Goal: Information Seeking & Learning: Compare options

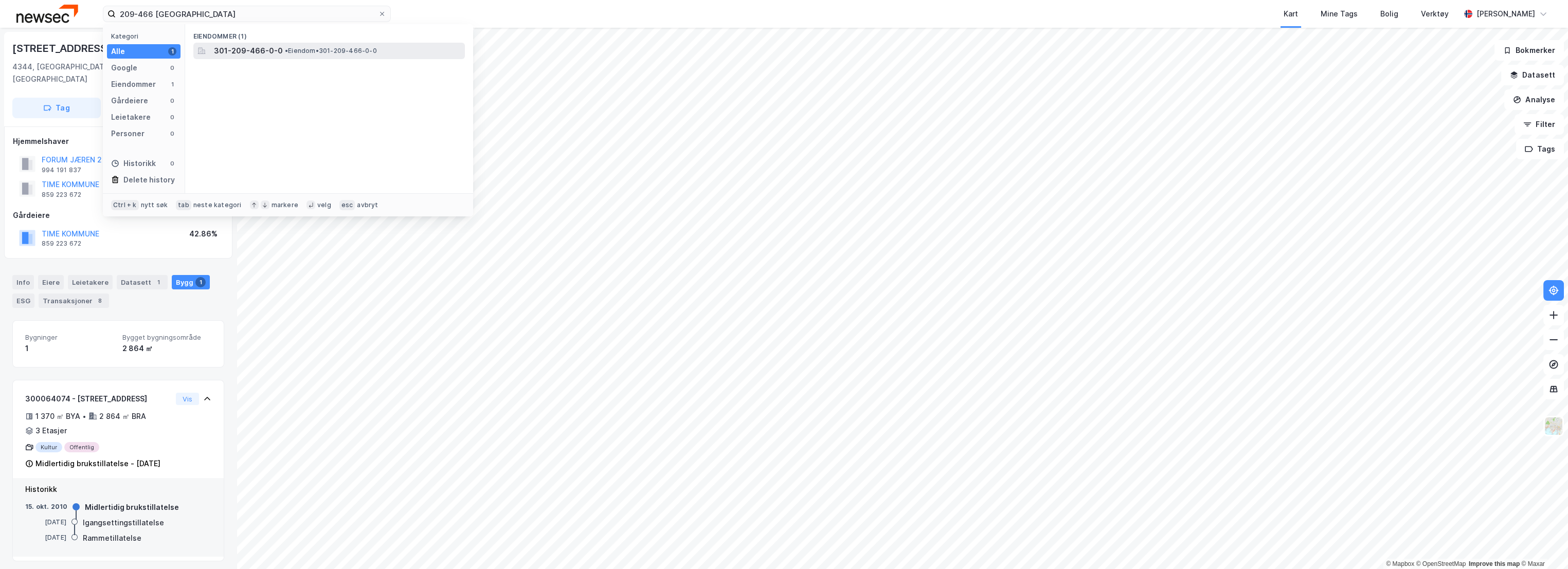
type input "209-466 [GEOGRAPHIC_DATA]"
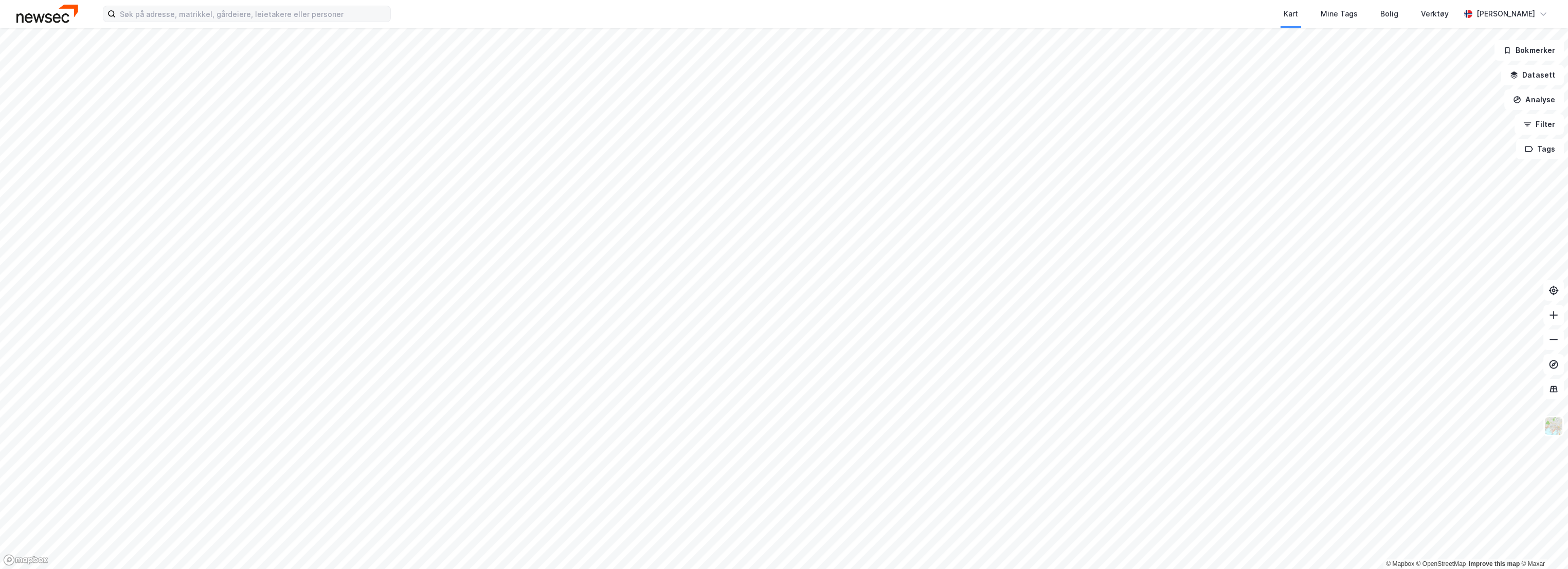
click at [205, 22] on label at bounding box center [246, 13] width 288 height 16
click at [205, 22] on input at bounding box center [253, 14] width 274 height 16
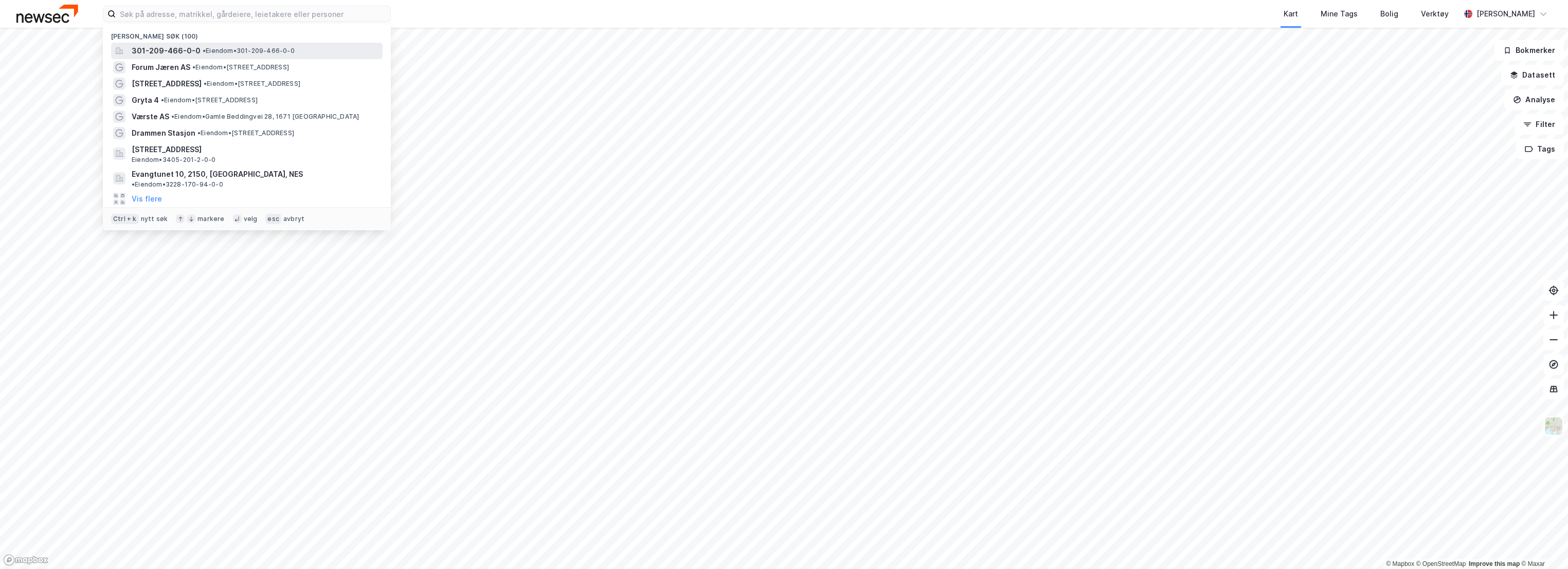
click at [188, 49] on span "301-209-466-0-0" at bounding box center [166, 51] width 69 height 12
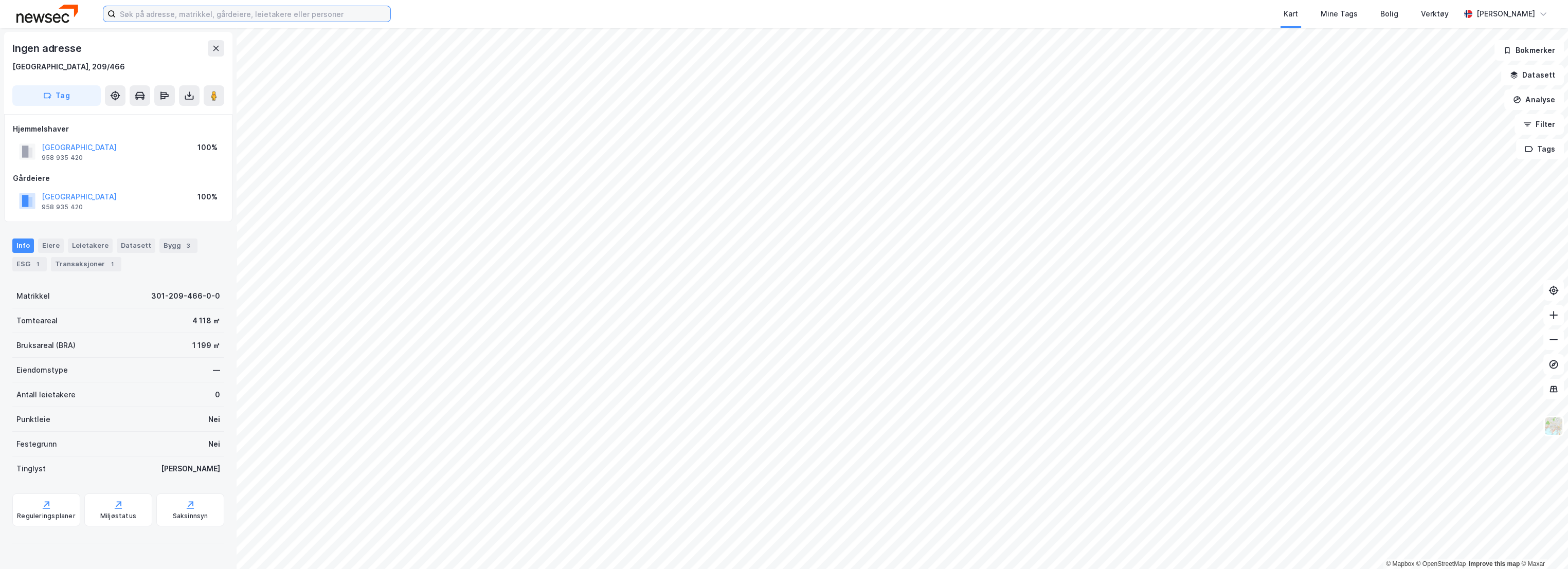
click at [191, 10] on input at bounding box center [253, 14] width 274 height 16
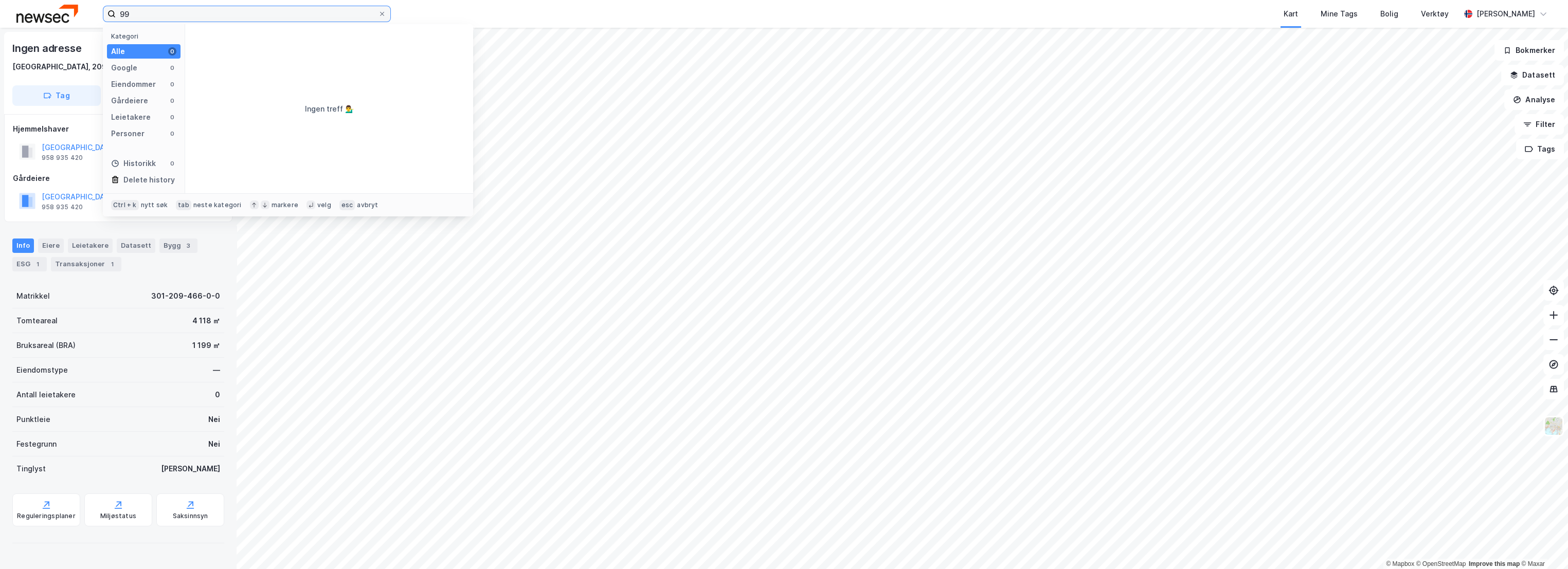
type input "9"
